Goal: Information Seeking & Learning: Find specific fact

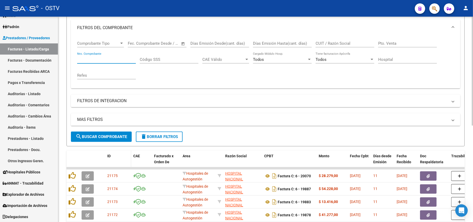
scroll to position [69, 0]
click at [102, 138] on span "search Buscar Comprobante" at bounding box center [101, 136] width 51 height 5
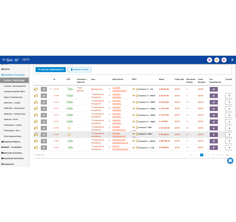
scroll to position [183, 0]
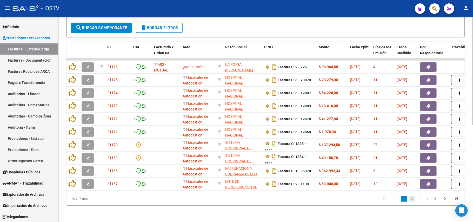
click at [413, 198] on link "2" at bounding box center [412, 199] width 6 height 6
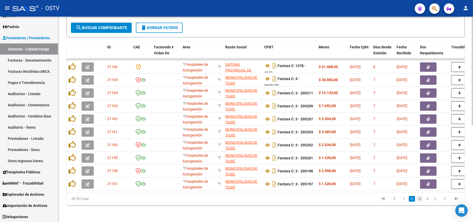
click at [419, 200] on link "3" at bounding box center [420, 199] width 6 height 6
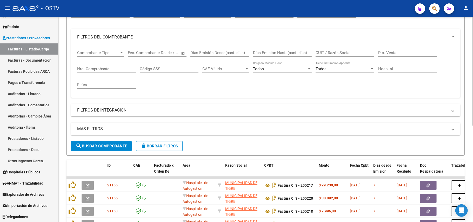
scroll to position [10, 0]
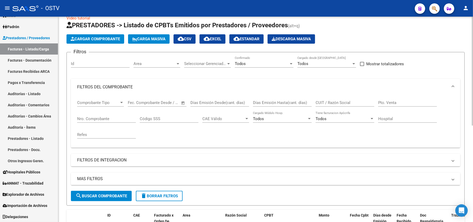
click at [112, 116] on input "Nro. Comprobante" at bounding box center [106, 118] width 59 height 5
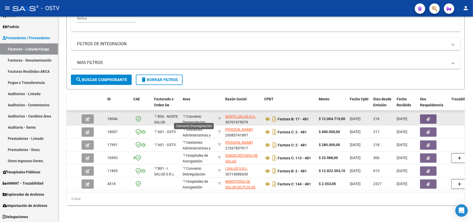
scroll to position [131, 0]
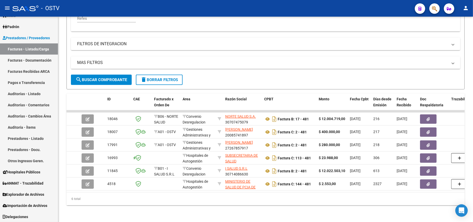
type input "4"
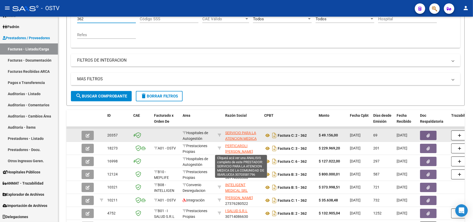
type input "362"
click at [250, 138] on span "SERVICIO PARA LA ATENCION MEDICA DE LA COMUNIDAD DE IBARLUCEA" at bounding box center [240, 142] width 31 height 22
type textarea "30703581796"
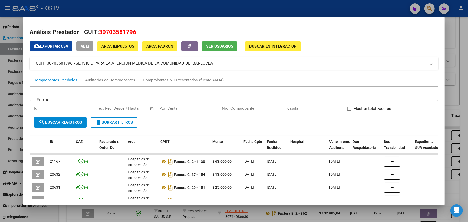
drag, startPoint x: 74, startPoint y: 63, endPoint x: 215, endPoint y: 65, distance: 140.3
click at [215, 64] on mat-panel-title "CUIT: 30703581796 - SERVICIO PARA LA ATENCION MEDICA DE LA COMUNIDAD DE IBARLUC…" at bounding box center [231, 63] width 390 height 6
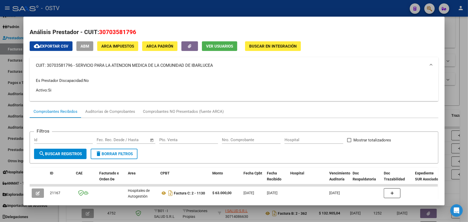
copy mat-panel-title "SERVICIO PARA LA ATENCION MEDICA DE LA COMUNIDAD DE IBARLUCEA"
drag, startPoint x: 141, startPoint y: 35, endPoint x: 98, endPoint y: 29, distance: 42.9
click at [98, 29] on h2 "Análisis Prestador - CUIT: 30703581796" at bounding box center [234, 32] width 409 height 9
copy span "30703581796"
click at [454, 69] on div at bounding box center [234, 111] width 468 height 222
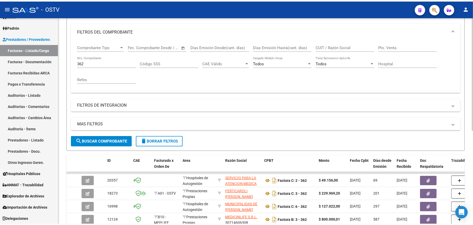
scroll to position [5, 0]
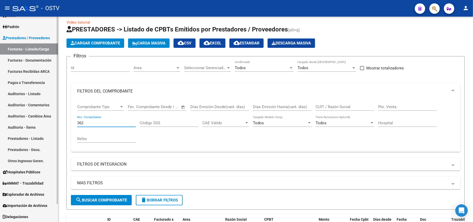
drag, startPoint x: 116, startPoint y: 121, endPoint x: 46, endPoint y: 105, distance: 71.8
click at [46, 105] on mat-sidenav-container "Firma Express Inicio Instructivos Contacto OS Padrón Afiliados Empadronados Mov…" at bounding box center [236, 119] width 473 height 205
